Goal: Navigation & Orientation: Find specific page/section

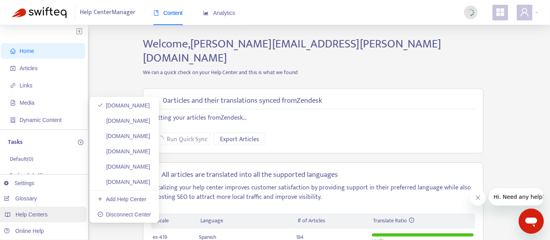
click at [50, 214] on div "Help Centers" at bounding box center [42, 214] width 89 height 16
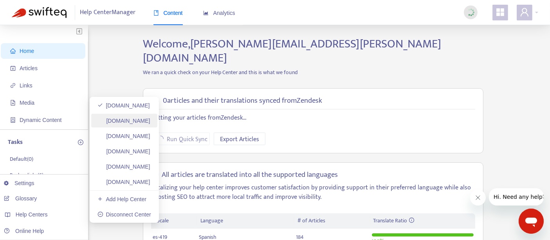
click at [150, 123] on link "[DOMAIN_NAME]" at bounding box center [124, 121] width 53 height 6
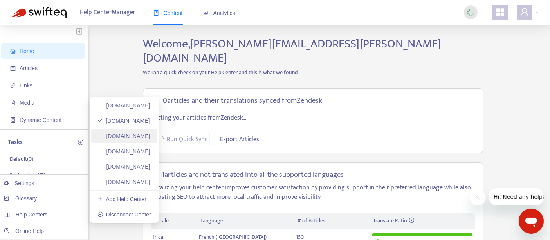
click at [150, 133] on link "[DOMAIN_NAME]" at bounding box center [124, 136] width 53 height 6
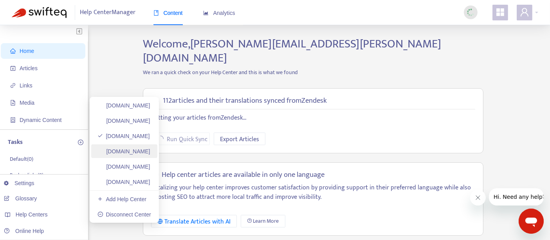
click at [150, 154] on link "[DOMAIN_NAME]" at bounding box center [124, 151] width 53 height 6
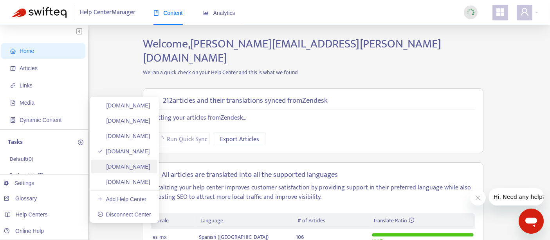
click at [150, 170] on link "[DOMAIN_NAME]" at bounding box center [124, 166] width 53 height 6
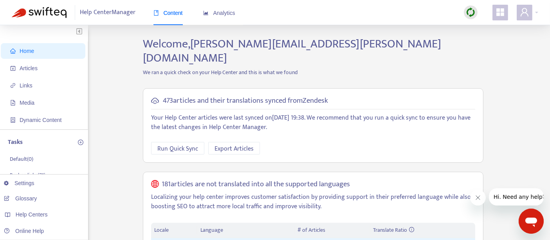
click at [469, 15] on img at bounding box center [471, 12] width 10 height 10
click at [480, 45] on link "Full Sync" at bounding box center [484, 40] width 28 height 9
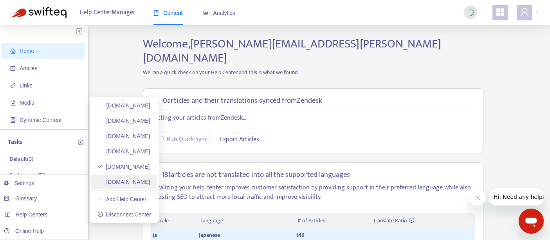
click at [150, 182] on link "[DOMAIN_NAME]" at bounding box center [124, 182] width 53 height 6
